Goal: Information Seeking & Learning: Learn about a topic

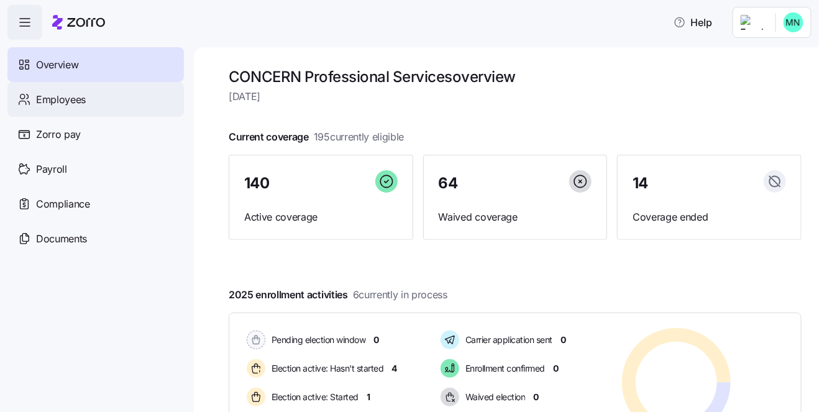
click at [54, 106] on span "Employees" at bounding box center [61, 100] width 50 height 16
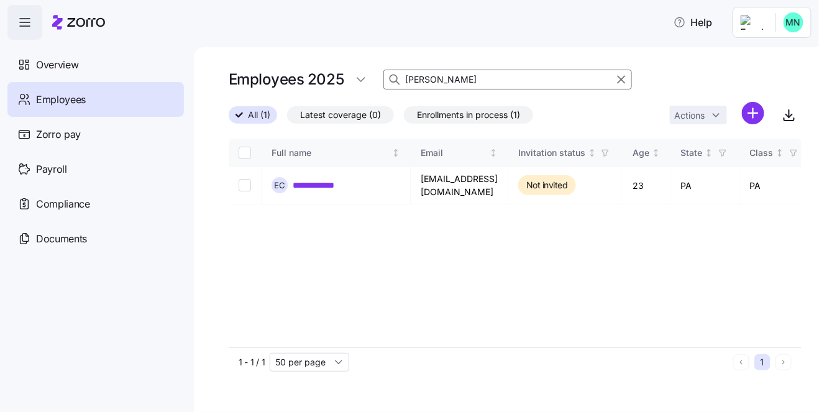
click at [438, 81] on input "[PERSON_NAME]" at bounding box center [508, 80] width 249 height 20
type input "c"
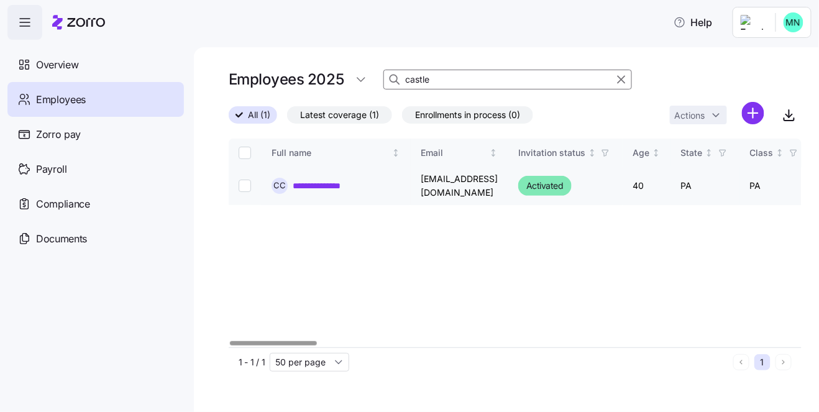
type input "castle"
click at [315, 183] on link "**********" at bounding box center [325, 186] width 65 height 12
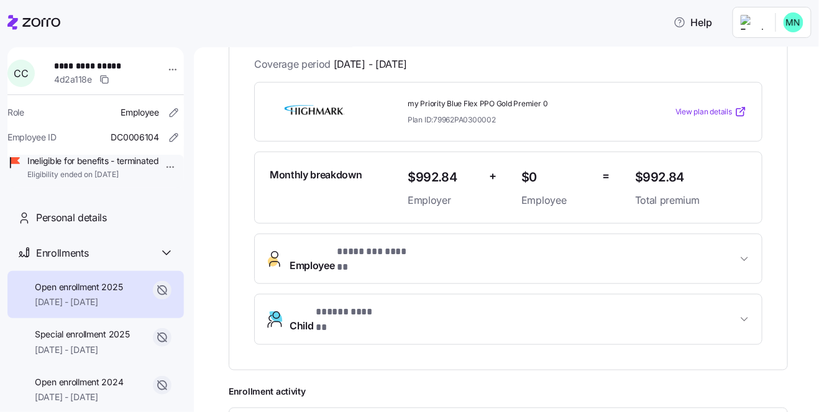
scroll to position [257, 0]
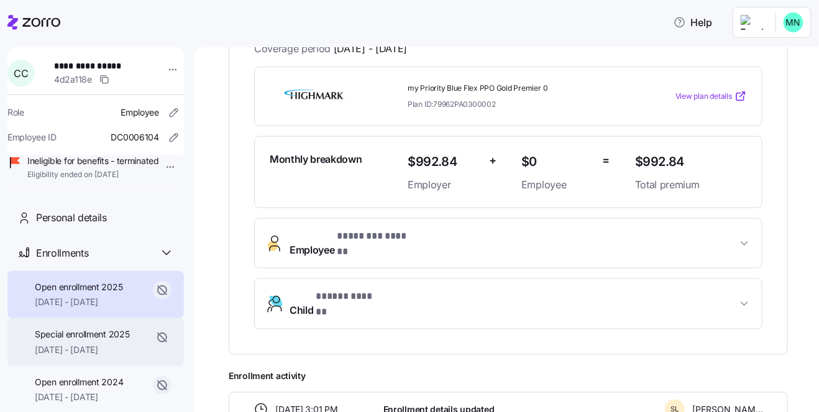
click at [90, 356] on span "[DATE] - [DATE]" at bounding box center [82, 350] width 95 height 12
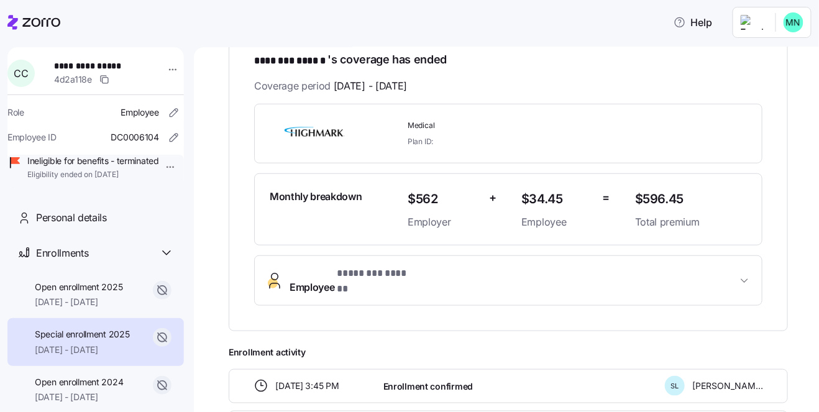
scroll to position [214, 0]
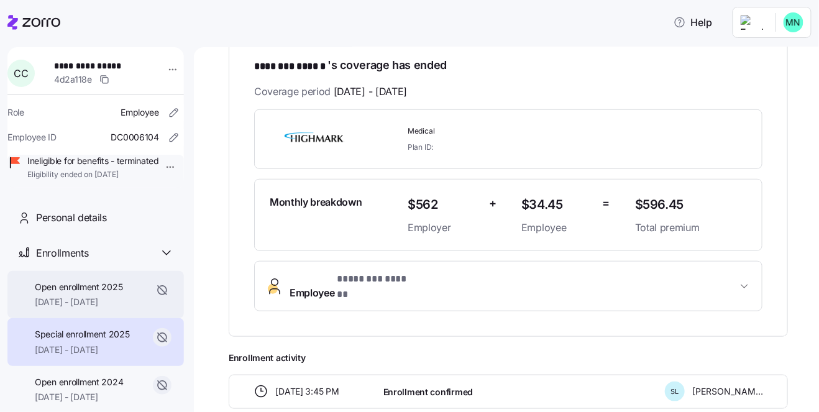
click at [81, 308] on span "[DATE] - [DATE]" at bounding box center [79, 302] width 88 height 12
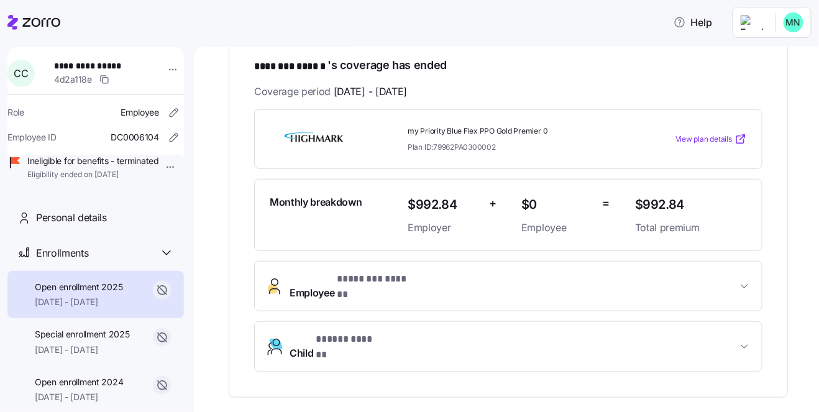
scroll to position [257, 0]
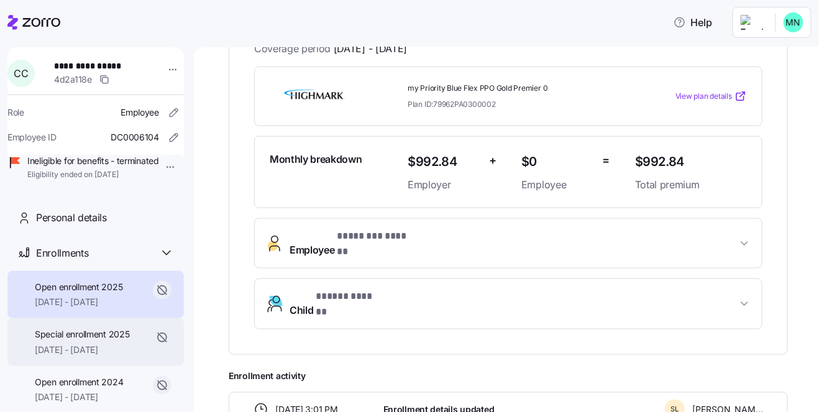
click at [109, 341] on span "Special enrollment 2025" at bounding box center [82, 334] width 95 height 12
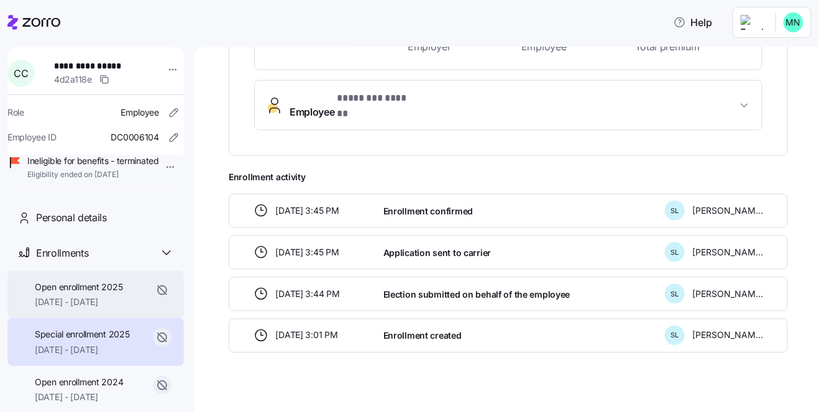
scroll to position [25, 0]
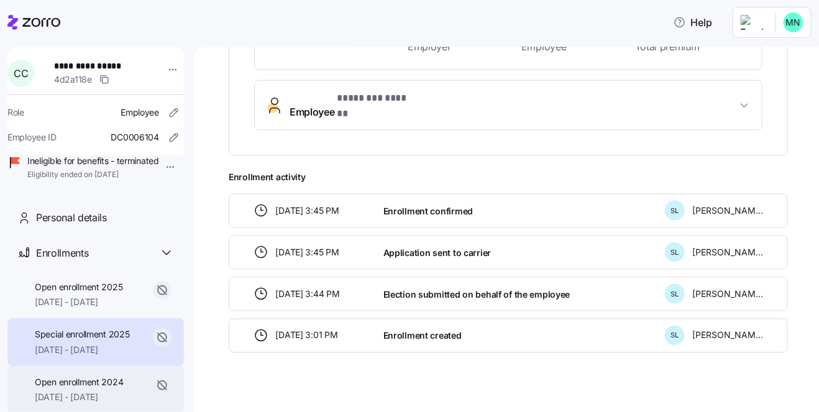
click at [94, 389] on span "Open enrollment 2024" at bounding box center [79, 382] width 88 height 12
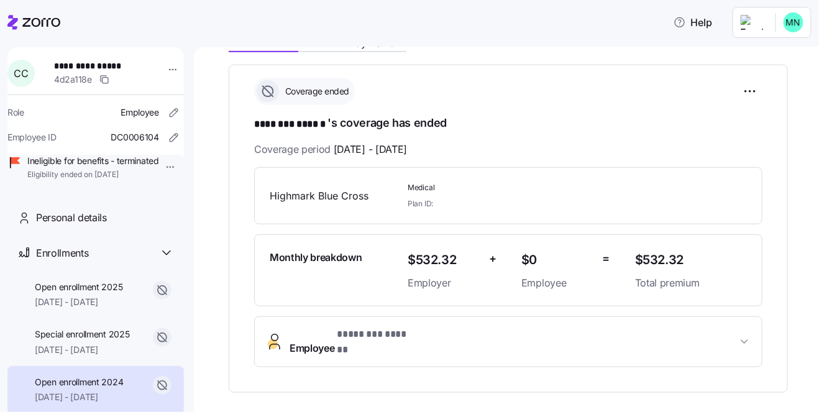
scroll to position [171, 0]
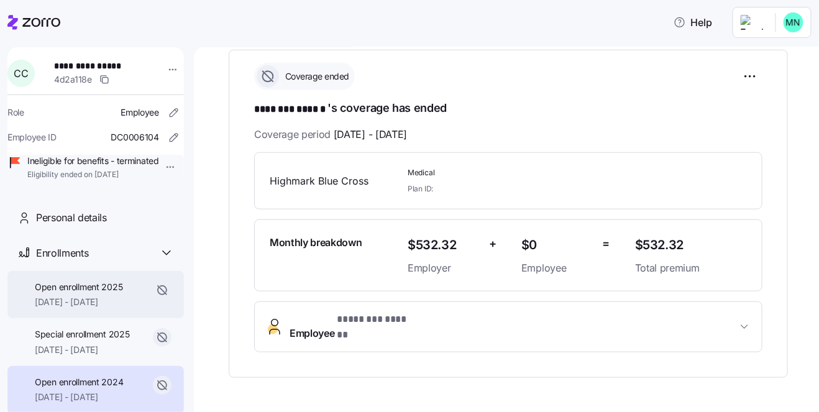
click at [88, 308] on span "[DATE] - [DATE]" at bounding box center [79, 302] width 88 height 12
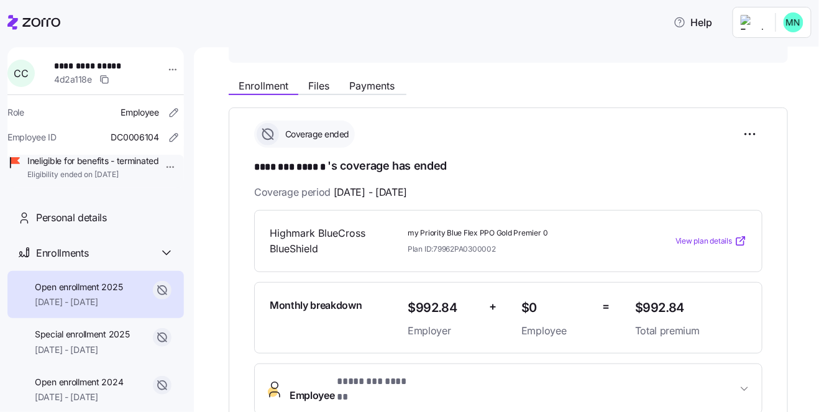
scroll to position [128, 0]
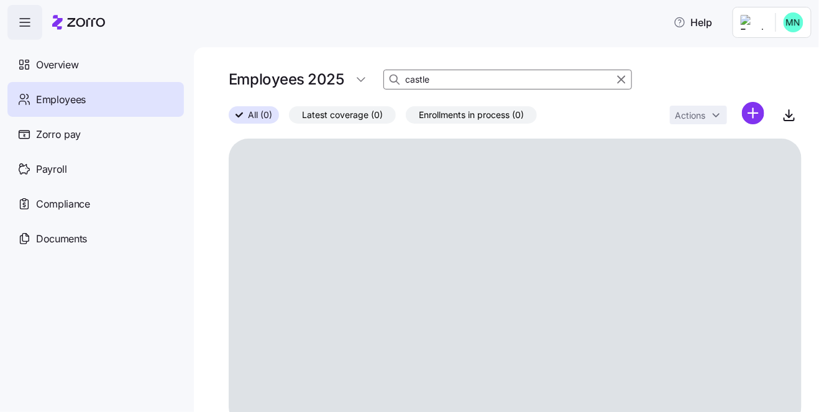
click at [449, 80] on input "castle" at bounding box center [508, 80] width 249 height 20
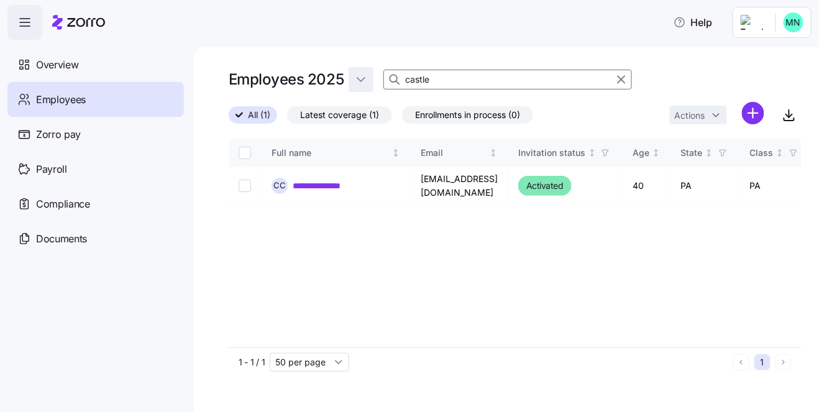
drag, startPoint x: 449, startPoint y: 80, endPoint x: 350, endPoint y: 70, distance: 99.3
click at [350, 70] on div "Employees 2025 castle" at bounding box center [515, 79] width 573 height 25
type input "[PERSON_NAME]"
click at [329, 185] on link "**********" at bounding box center [324, 186] width 63 height 12
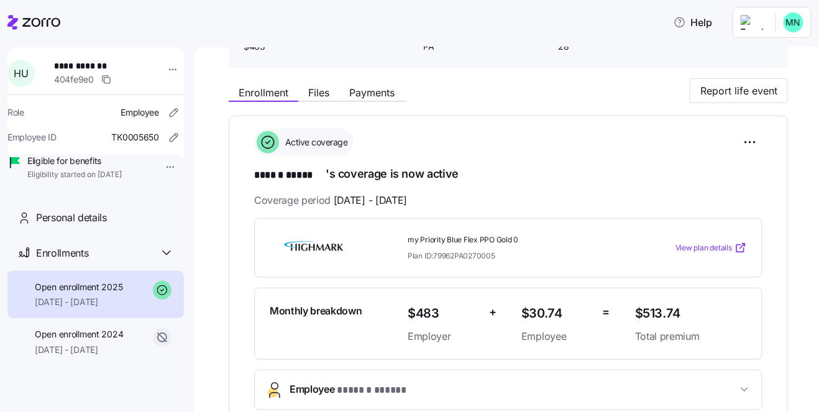
scroll to position [128, 0]
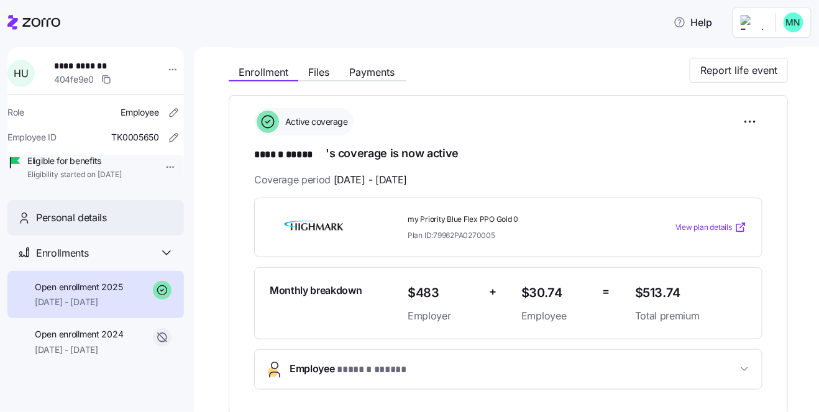
click at [73, 226] on span "Personal details" at bounding box center [71, 218] width 71 height 16
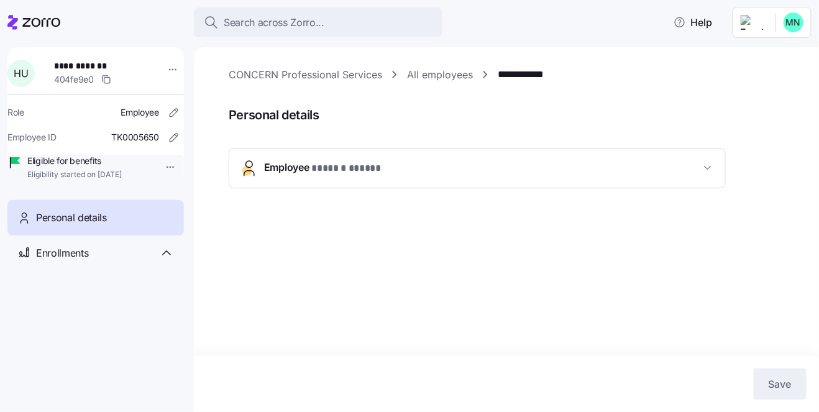
click at [437, 166] on span "Employee * ****** ***** *" at bounding box center [482, 168] width 436 height 17
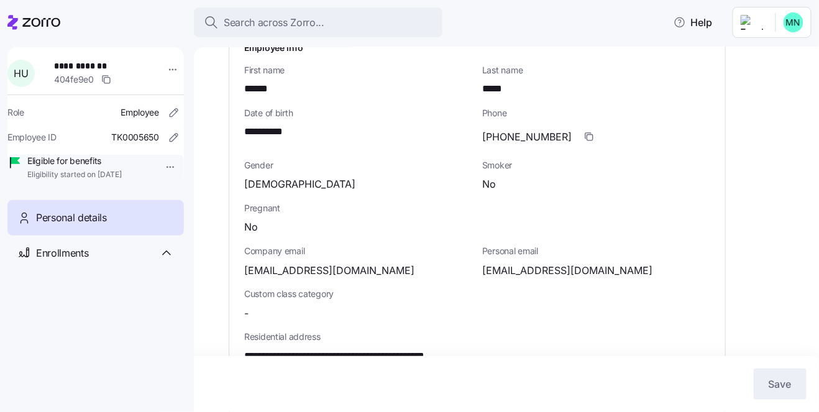
scroll to position [171, 0]
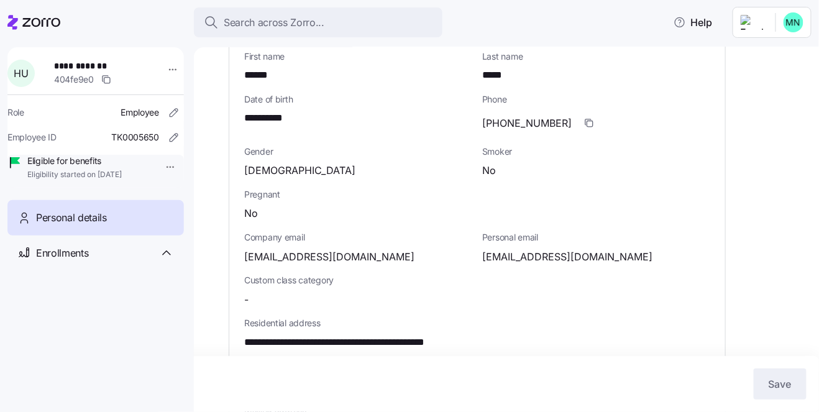
click at [372, 259] on span "[EMAIL_ADDRESS][DOMAIN_NAME]" at bounding box center [329, 257] width 170 height 16
drag, startPoint x: 387, startPoint y: 258, endPoint x: 236, endPoint y: 252, distance: 151.2
click at [236, 252] on div "**********" at bounding box center [477, 333] width 496 height 633
click at [417, 257] on div "[EMAIL_ADDRESS][DOMAIN_NAME]" at bounding box center [358, 257] width 228 height 16
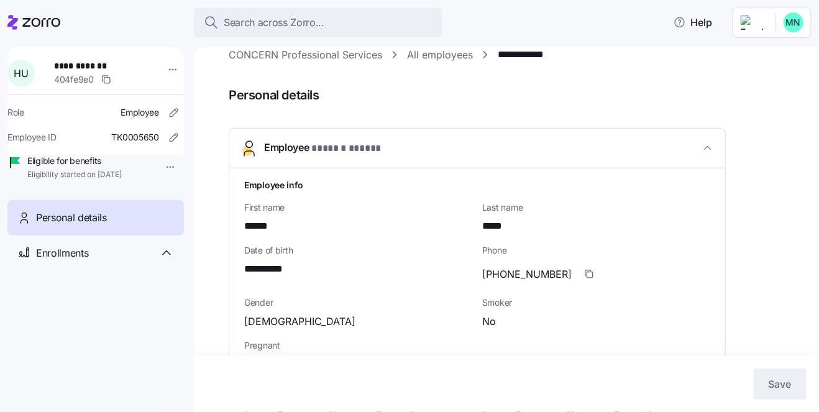
scroll to position [0, 0]
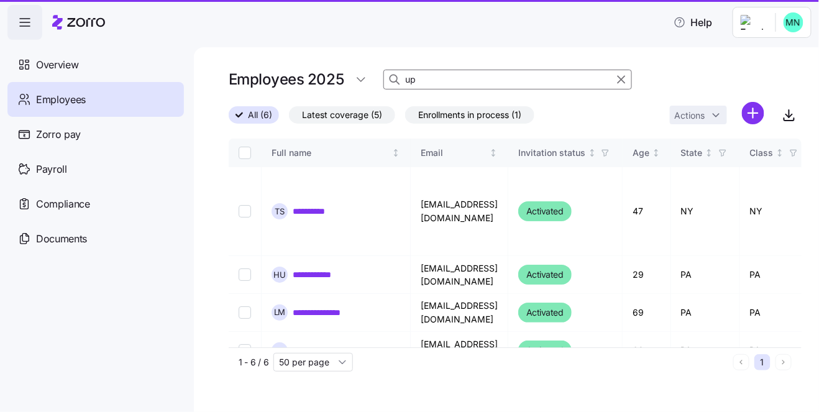
type input "u"
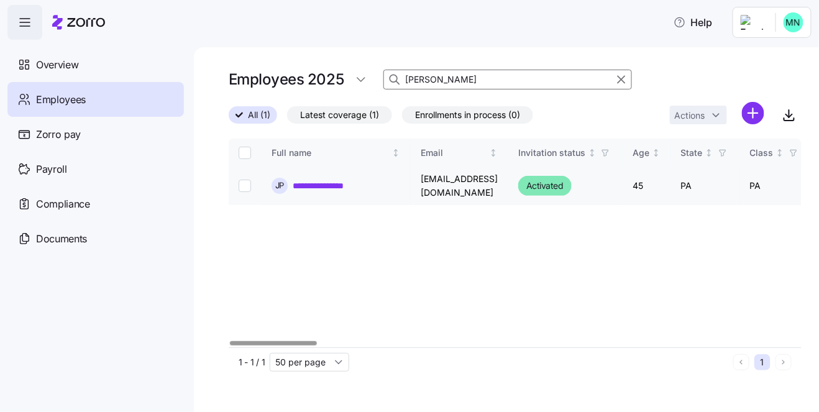
type input "[PERSON_NAME]"
click at [316, 181] on link "**********" at bounding box center [324, 186] width 63 height 12
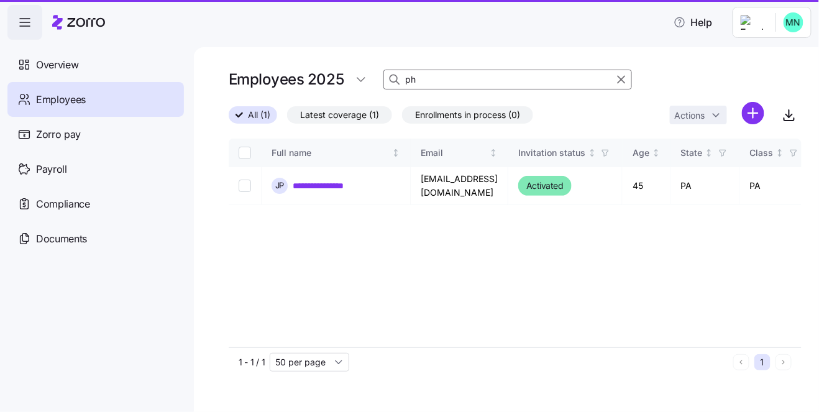
type input "p"
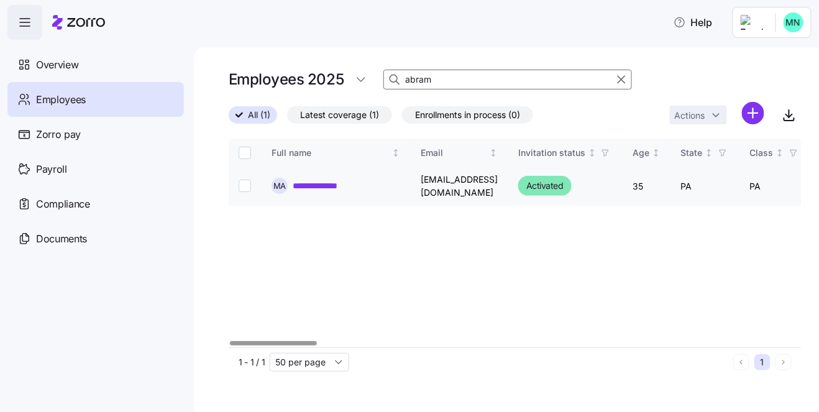
type input "abram"
click at [333, 183] on link "**********" at bounding box center [328, 186] width 70 height 12
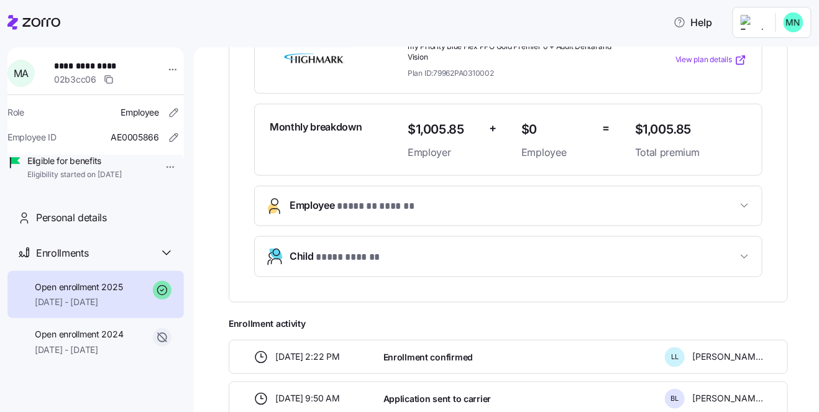
scroll to position [257, 0]
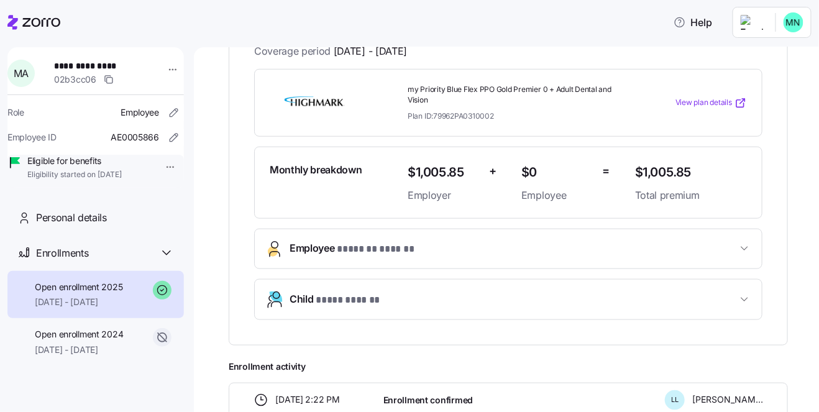
click at [707, 99] on span "View plan details" at bounding box center [704, 103] width 57 height 12
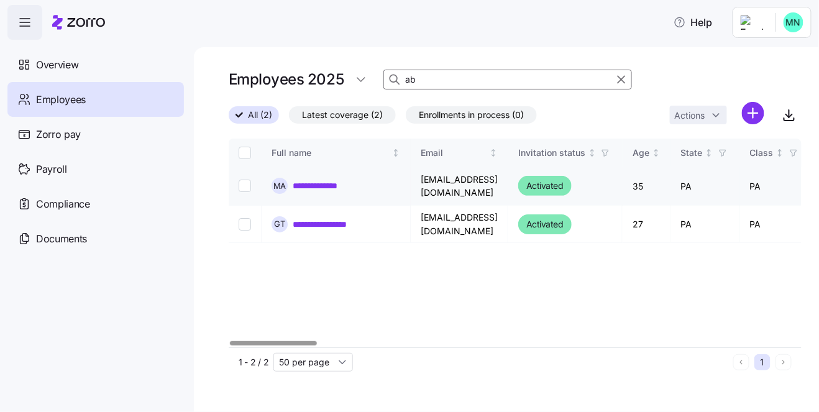
type input "a"
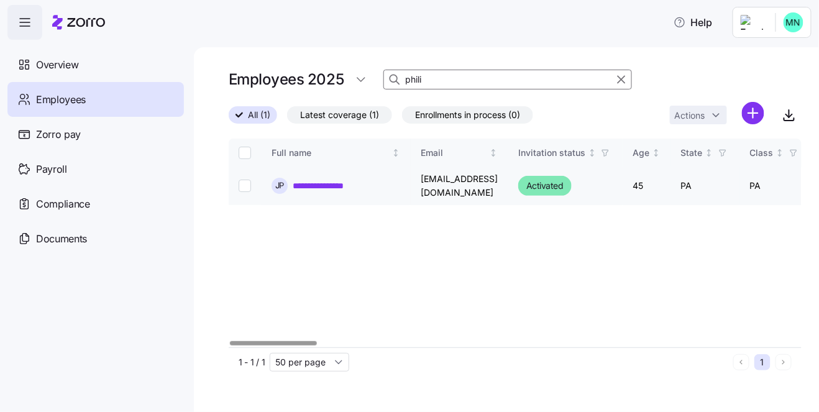
type input "phili"
click at [343, 186] on link "**********" at bounding box center [324, 186] width 63 height 12
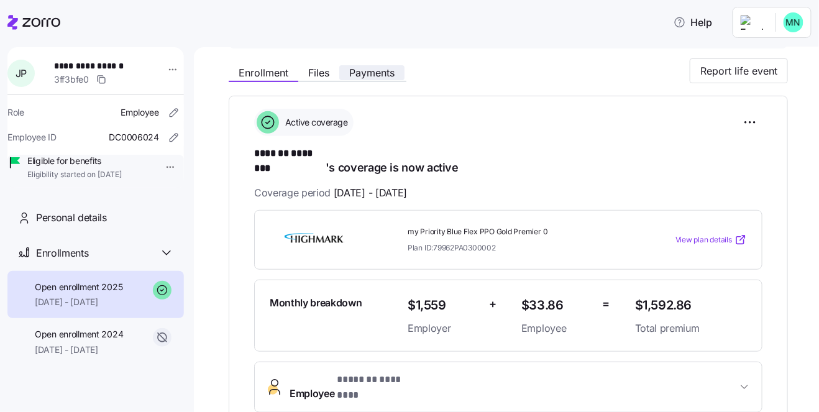
scroll to position [128, 0]
click at [700, 234] on span "View plan details" at bounding box center [704, 240] width 57 height 12
click at [722, 234] on span "View plan details" at bounding box center [704, 240] width 57 height 12
